Goal: Task Accomplishment & Management: Manage account settings

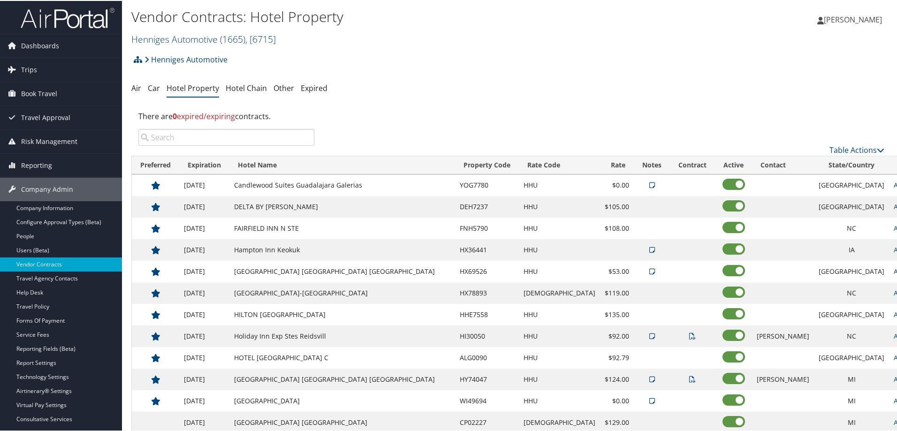
click at [209, 40] on link "Henniges Automotive ( 1665 ) , [ 6715 ]" at bounding box center [203, 38] width 145 height 13
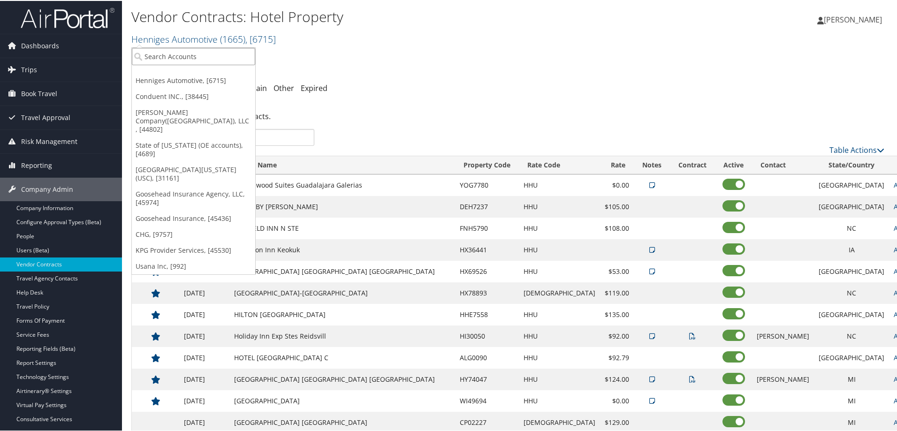
click at [208, 54] on input "search" at bounding box center [193, 55] width 123 height 17
type input "university of utah"
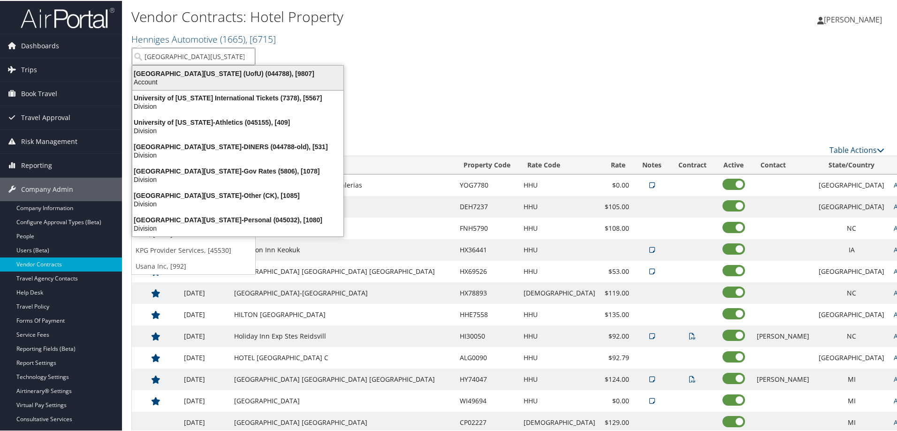
click at [213, 69] on div "University Of Utah (UofU) (044788), [9807]" at bounding box center [238, 73] width 222 height 8
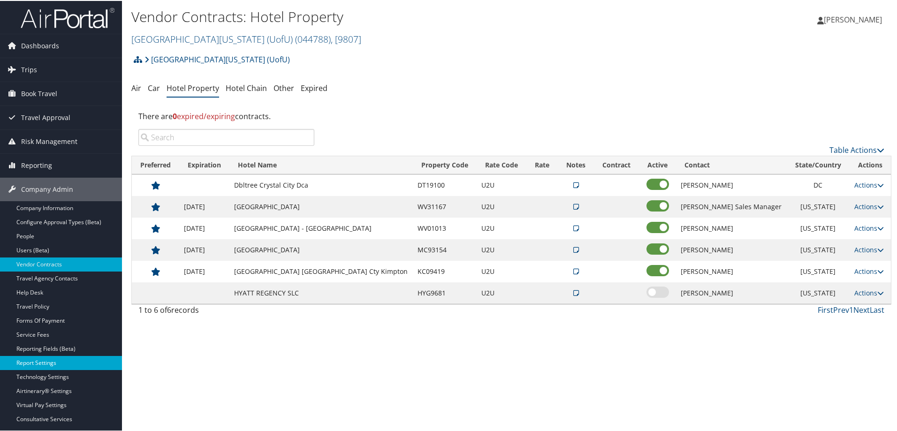
scroll to position [47, 0]
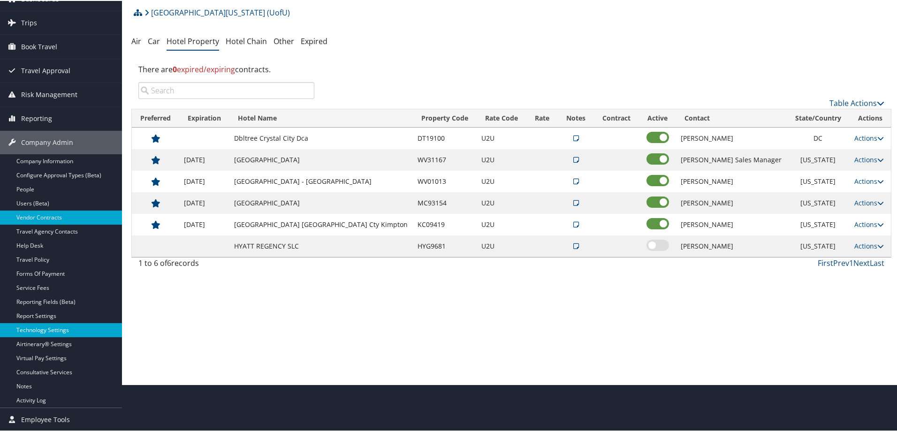
click at [45, 330] on link "Technology Settings" at bounding box center [61, 329] width 122 height 14
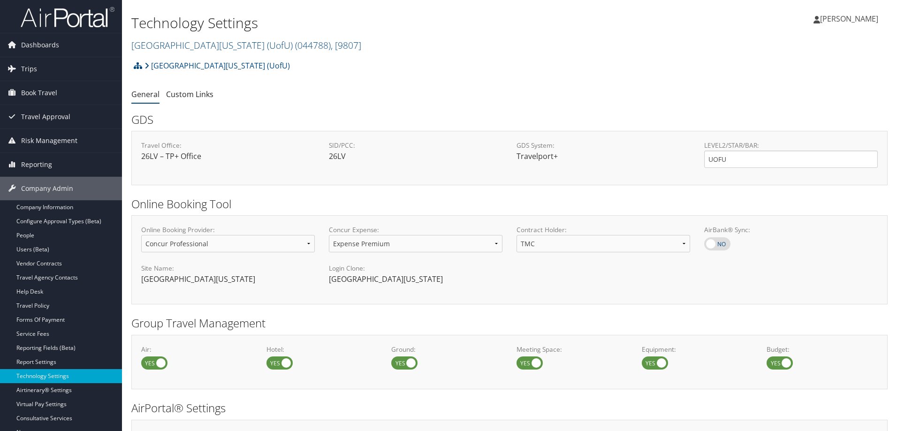
select select "4"
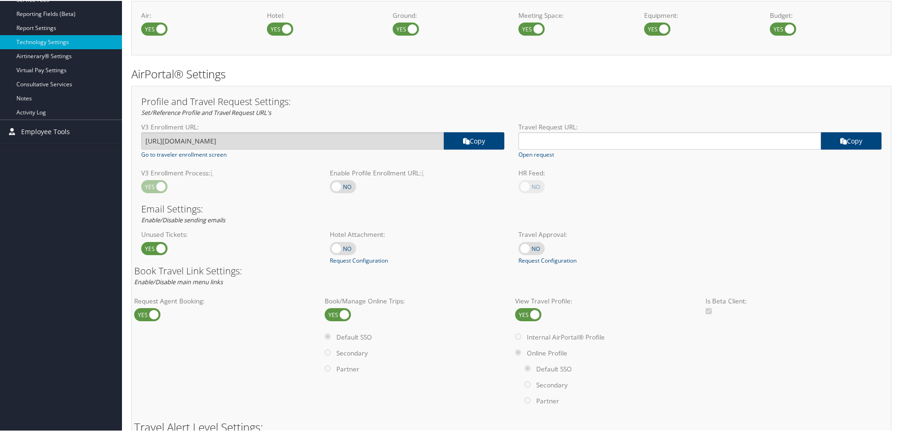
scroll to position [318, 0]
